Goal: Transaction & Acquisition: Purchase product/service

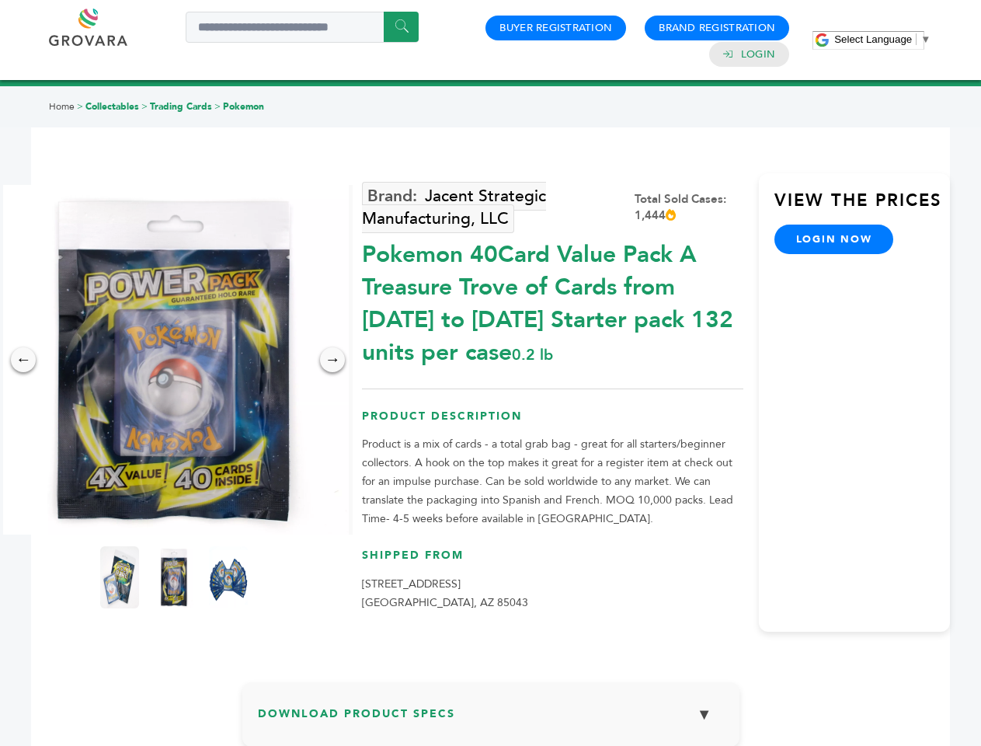
click at [882, 39] on span "Select Language" at bounding box center [873, 39] width 78 height 12
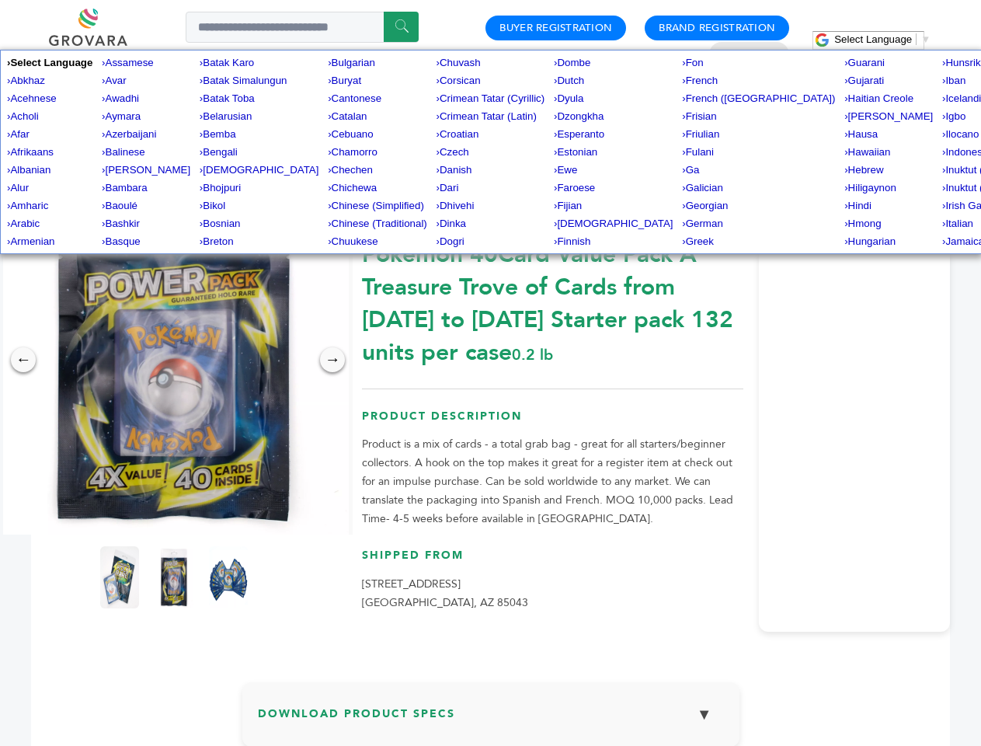
click at [174, 360] on img at bounding box center [173, 359] width 349 height 349
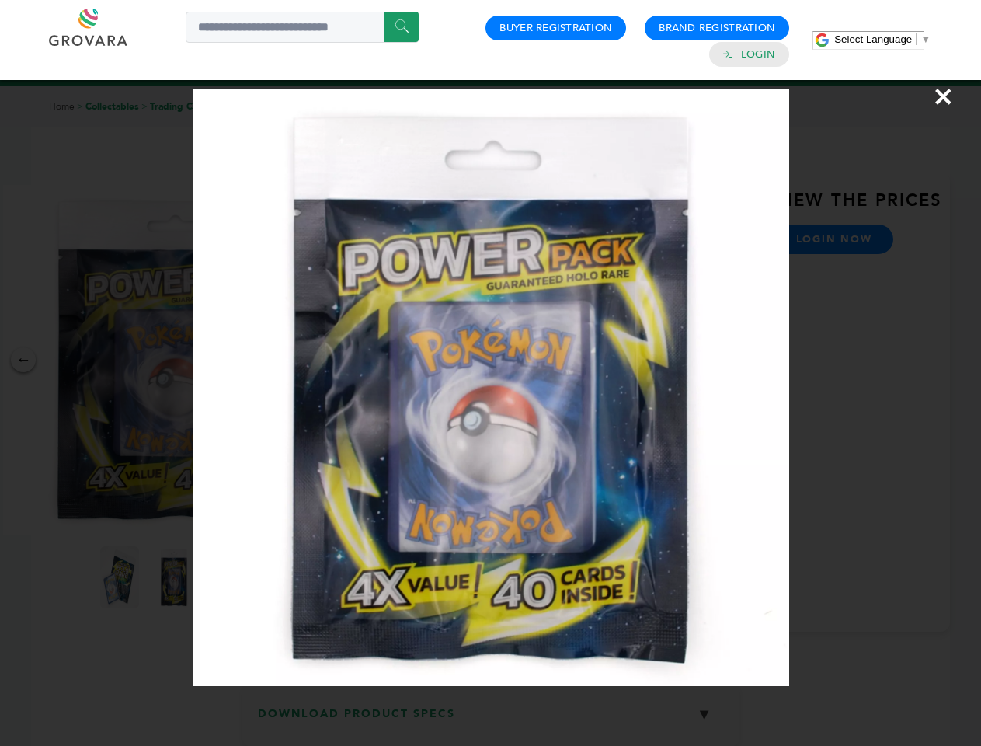
click at [23, 360] on div "×" at bounding box center [490, 373] width 981 height 746
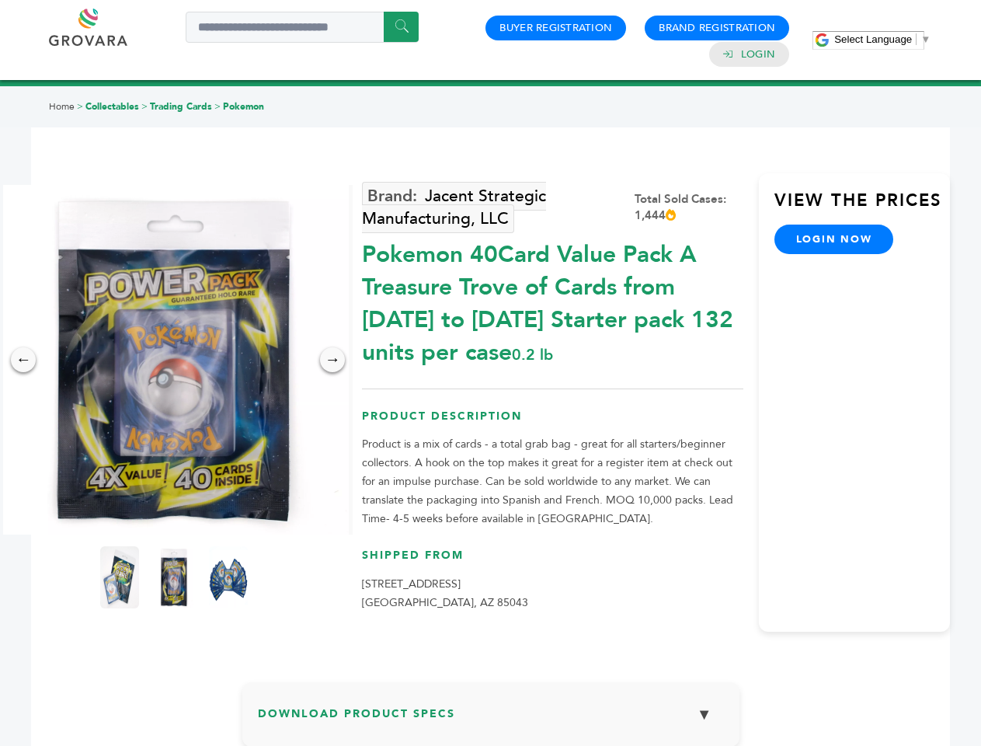
click at [332, 360] on div "→" at bounding box center [332, 359] width 25 height 25
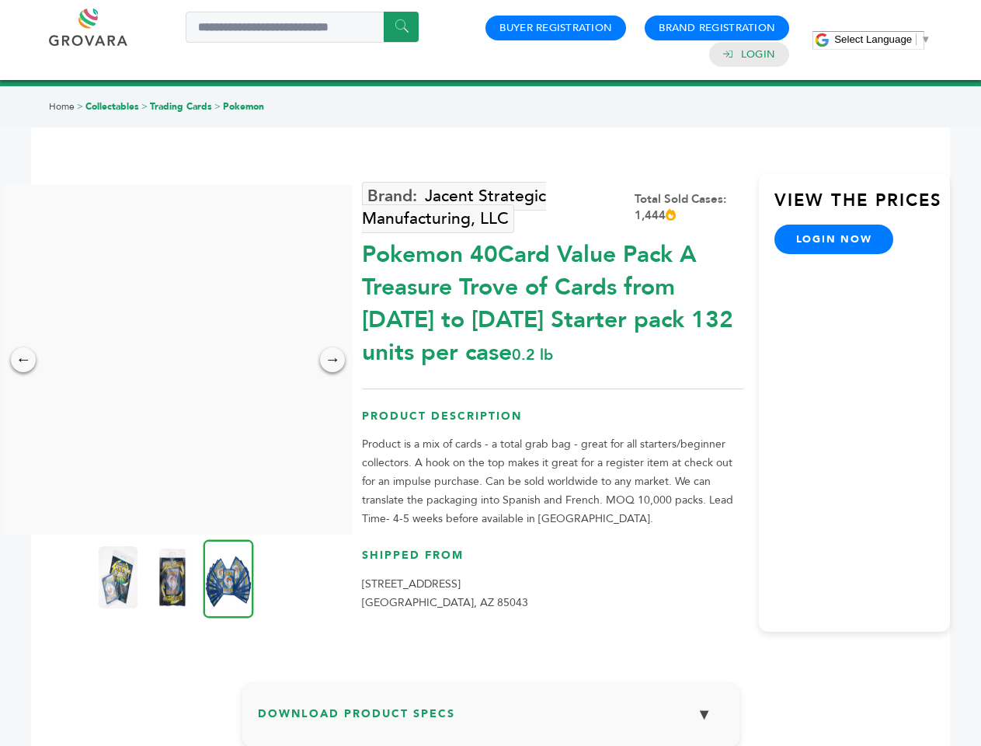
click at [120, 577] on img at bounding box center [118, 577] width 39 height 62
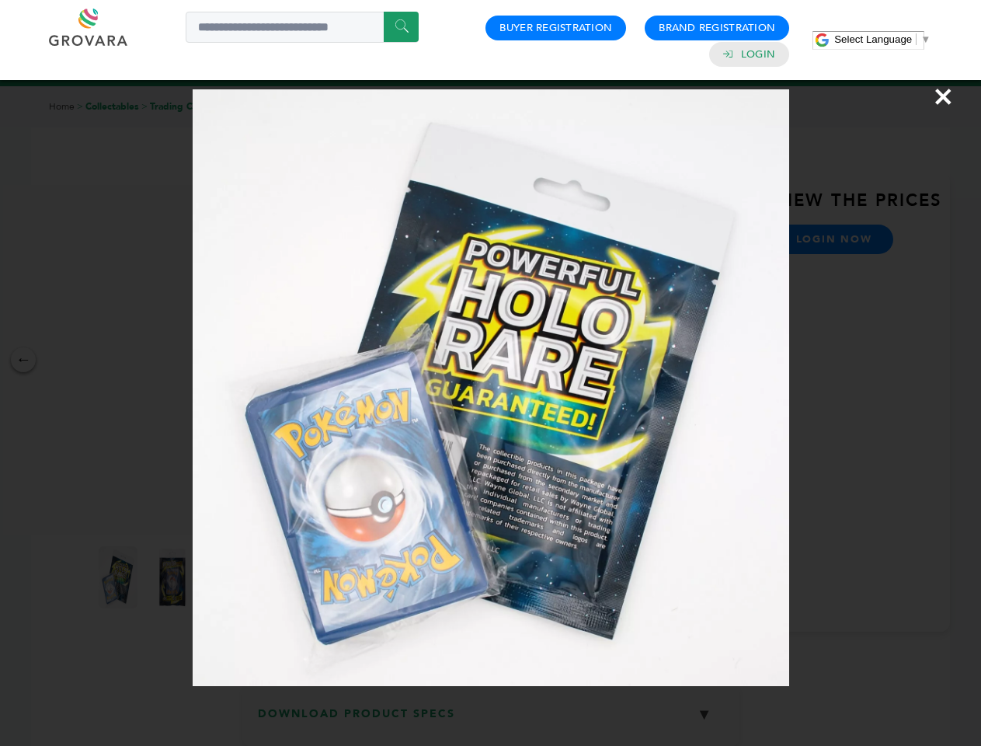
click at [174, 577] on div "×" at bounding box center [490, 373] width 981 height 746
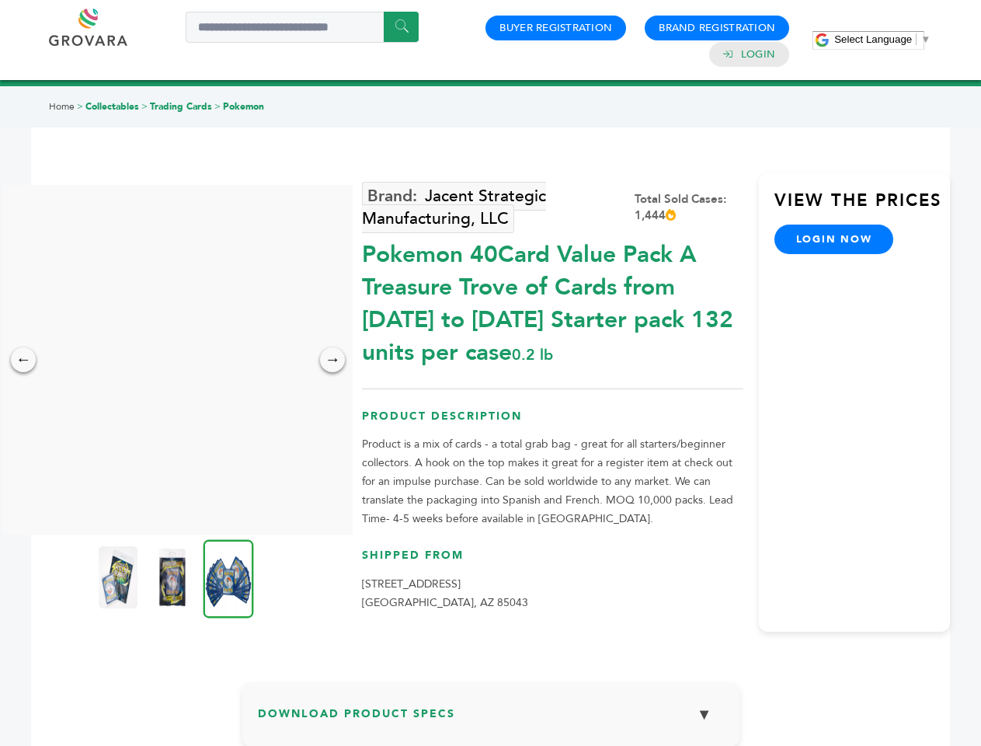
click at [228, 577] on img at bounding box center [228, 578] width 50 height 78
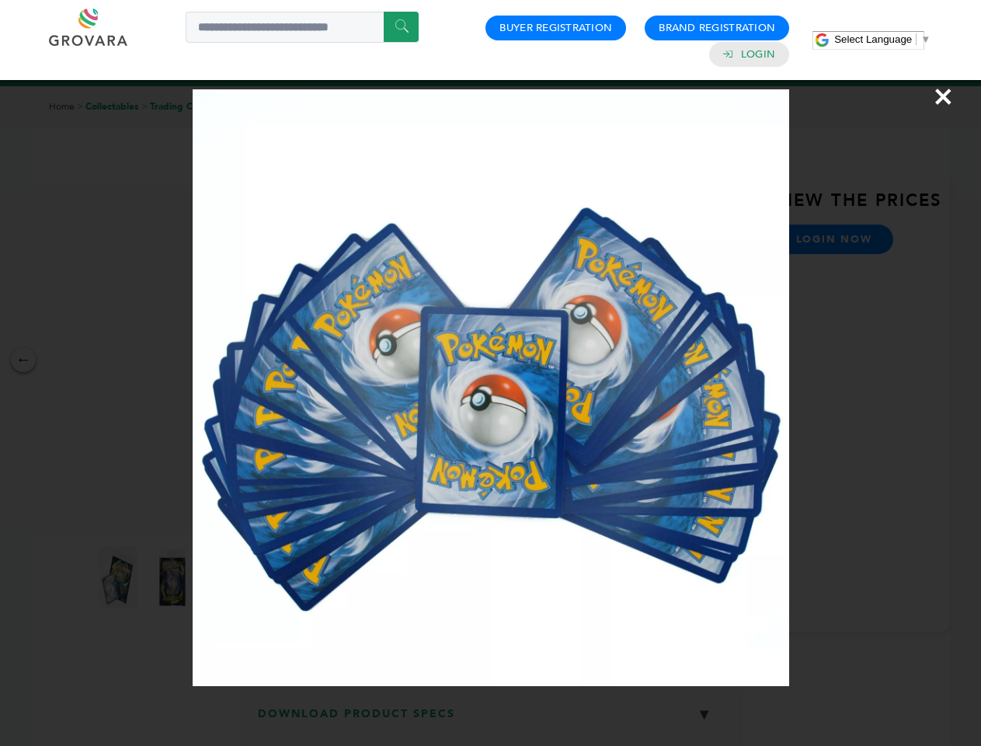
click at [491, 720] on div "×" at bounding box center [490, 373] width 981 height 746
